Goal: Check status: Check status

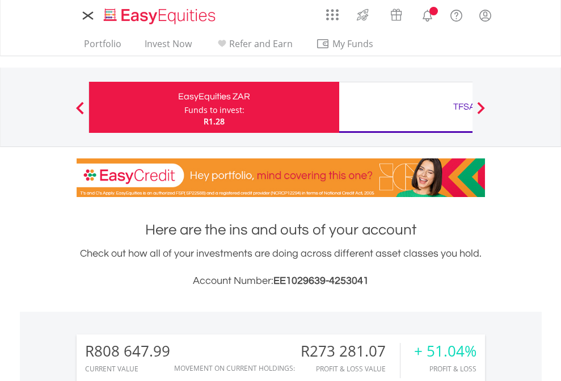
scroll to position [109, 178]
click at [184, 107] on div "Funds to invest:" at bounding box center [214, 109] width 60 height 11
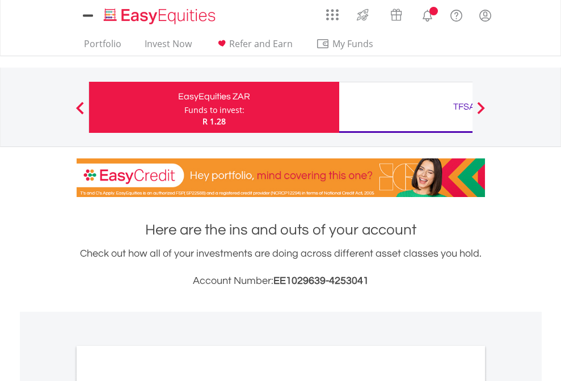
scroll to position [682, 0]
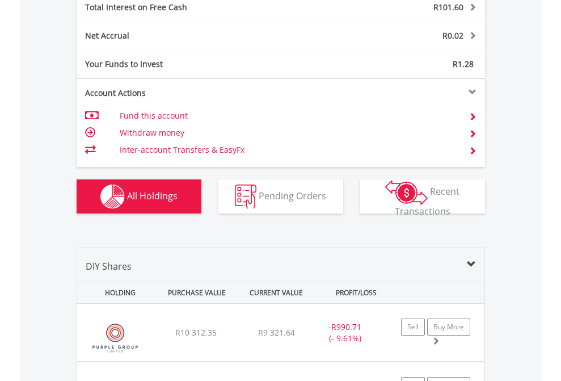
scroll to position [1308, 0]
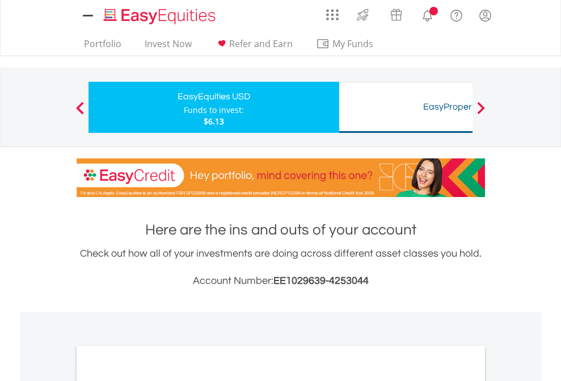
scroll to position [682, 0]
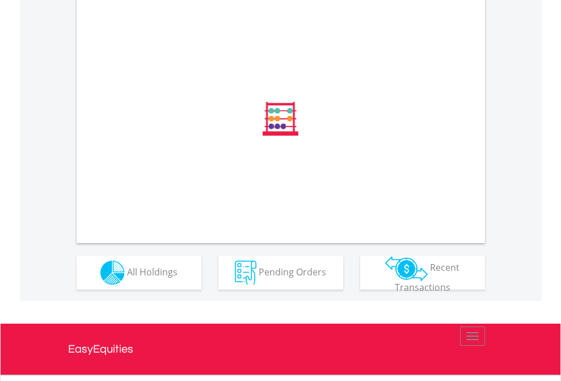
click at [127, 278] on span "All Holdings" at bounding box center [152, 271] width 51 height 12
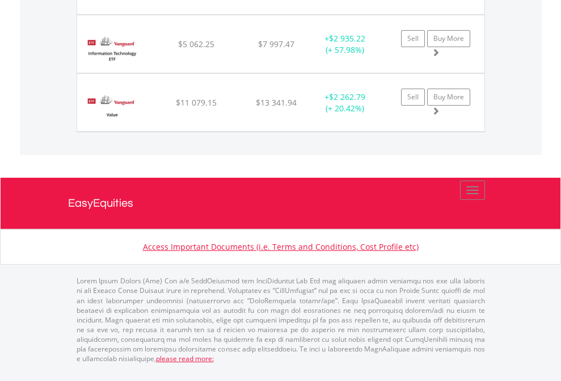
scroll to position [109, 178]
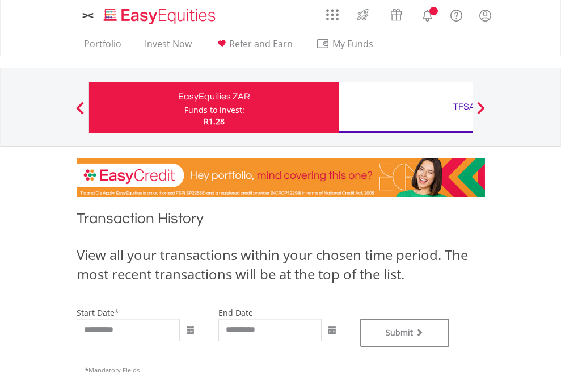
type input "**********"
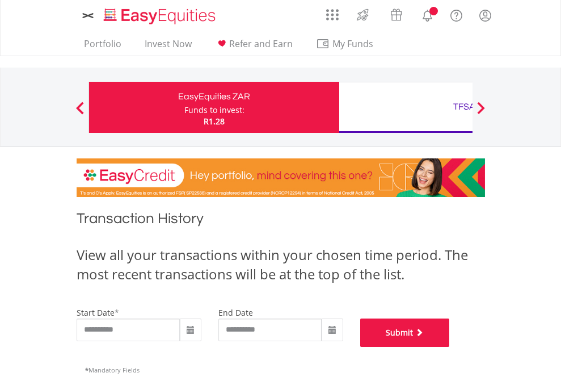
click at [450, 347] on button "Submit" at bounding box center [405, 332] width 90 height 28
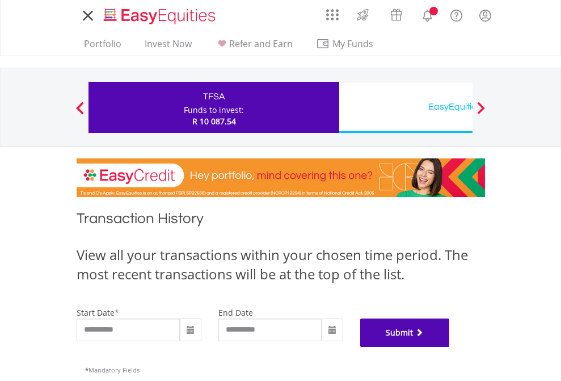
click at [450, 347] on button "Submit" at bounding box center [405, 332] width 90 height 28
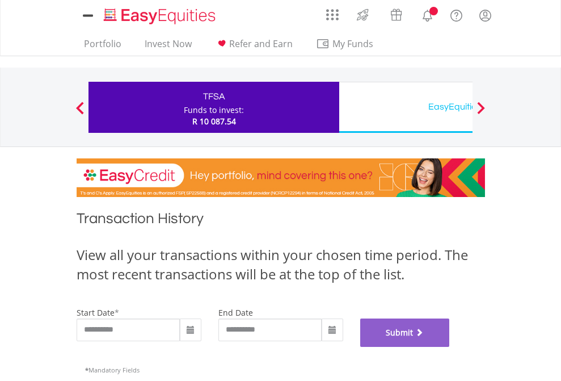
scroll to position [460, 0]
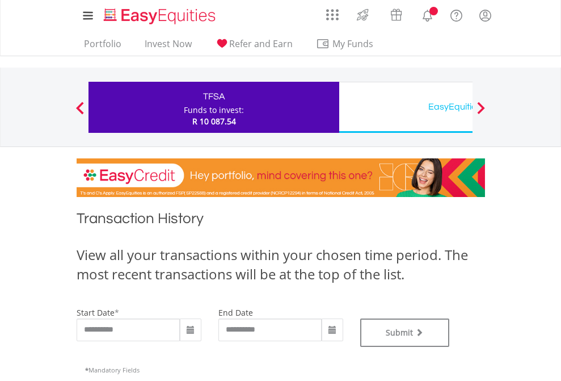
click at [406, 107] on div "EasyEquities USD" at bounding box center [464, 107] width 237 height 16
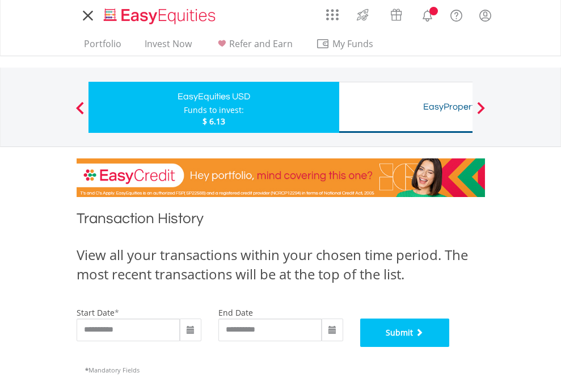
click at [450, 347] on button "Submit" at bounding box center [405, 332] width 90 height 28
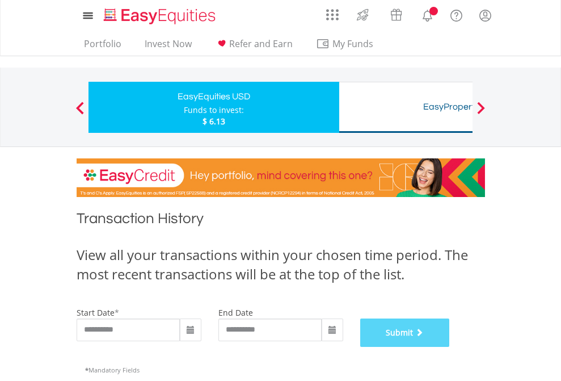
scroll to position [460, 0]
